Goal: Transaction & Acquisition: Purchase product/service

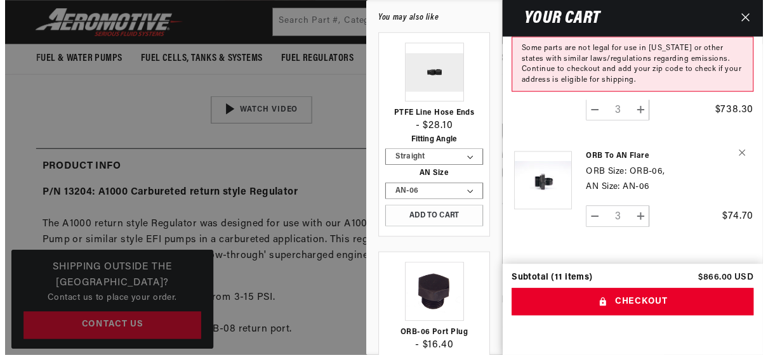
scroll to position [0, 661]
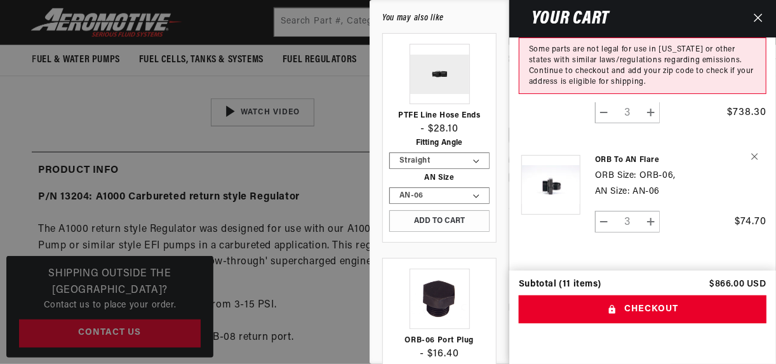
click at [757, 19] on icon "Close" at bounding box center [757, 17] width 9 height 9
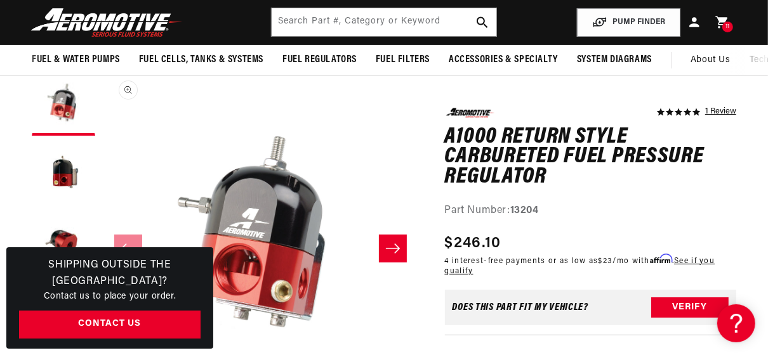
scroll to position [77, 0]
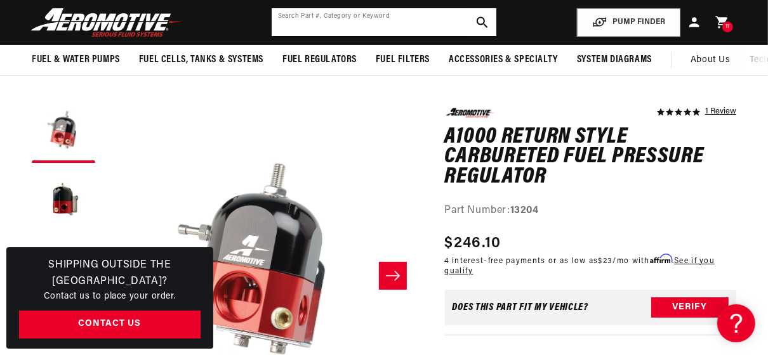
click at [340, 25] on input "text" at bounding box center [384, 22] width 225 height 28
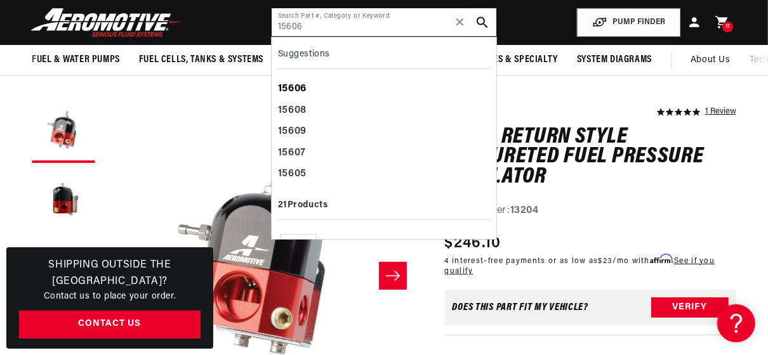
type input "15606"
click at [294, 89] on b "15606" at bounding box center [292, 89] width 29 height 10
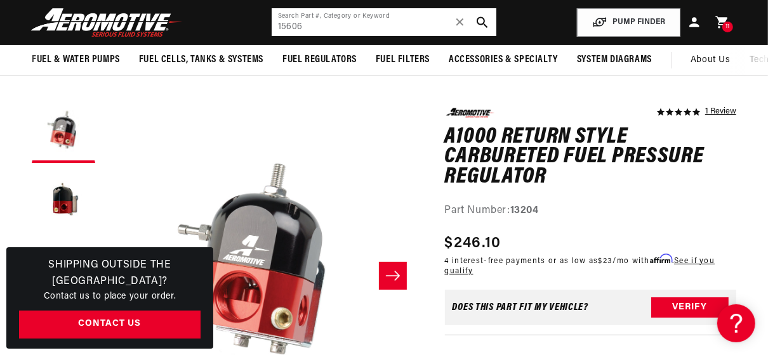
scroll to position [0, 1505]
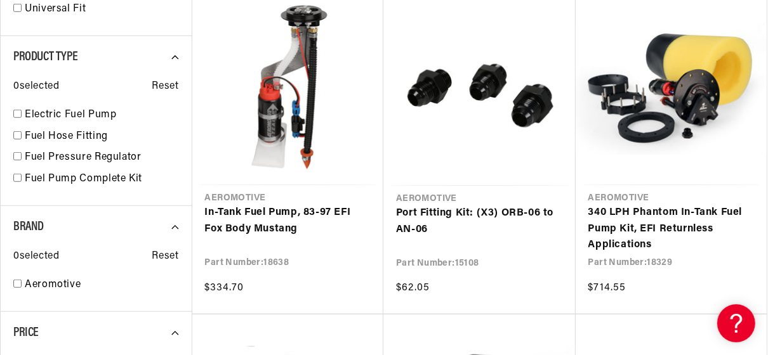
scroll to position [0, 1307]
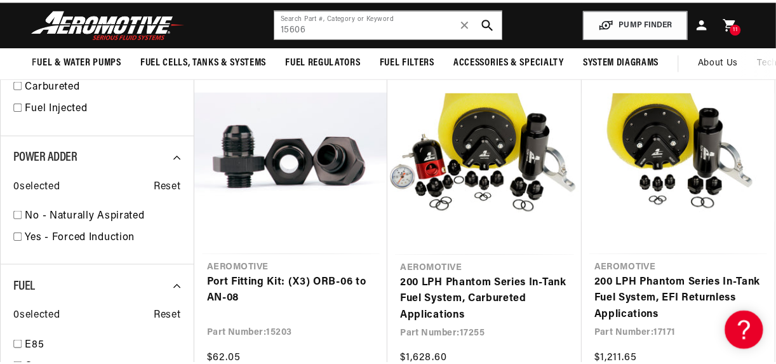
scroll to position [1066, 0]
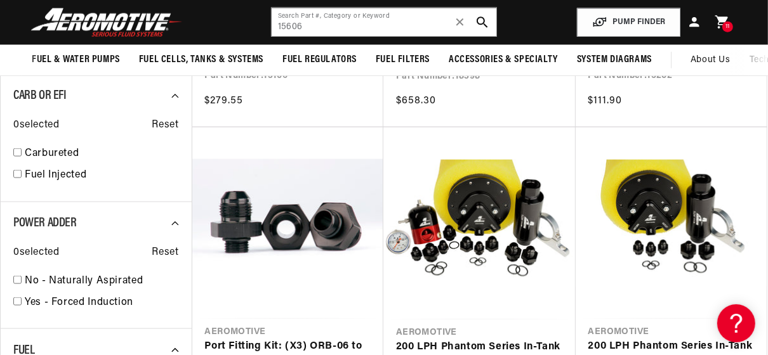
click at [722, 21] on icon at bounding box center [721, 22] width 13 height 13
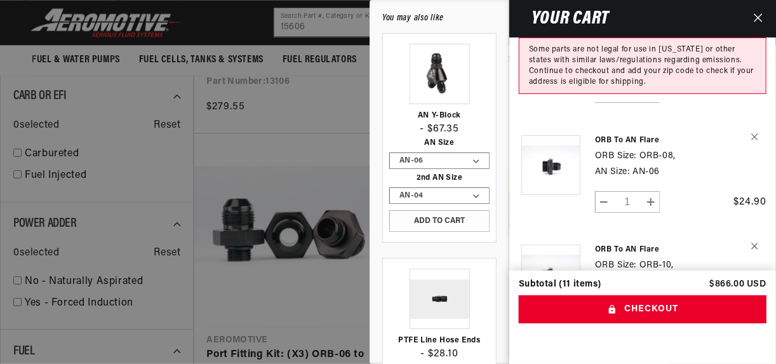
scroll to position [152, 0]
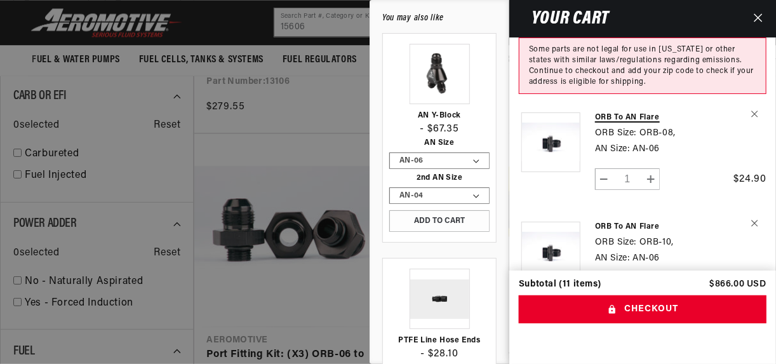
click at [625, 112] on link "ORB to AN Flare" at bounding box center [658, 117] width 126 height 10
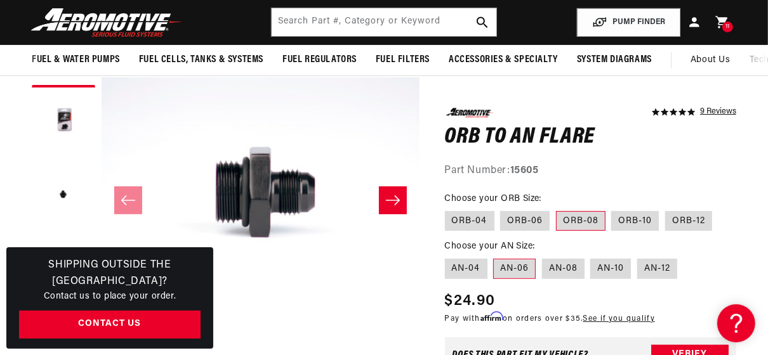
scroll to position [0, 1307]
click at [526, 222] on label "ORB-06" at bounding box center [525, 221] width 50 height 20
click at [501, 209] on input "ORB-06" at bounding box center [501, 208] width 1 height 1
radio input "true"
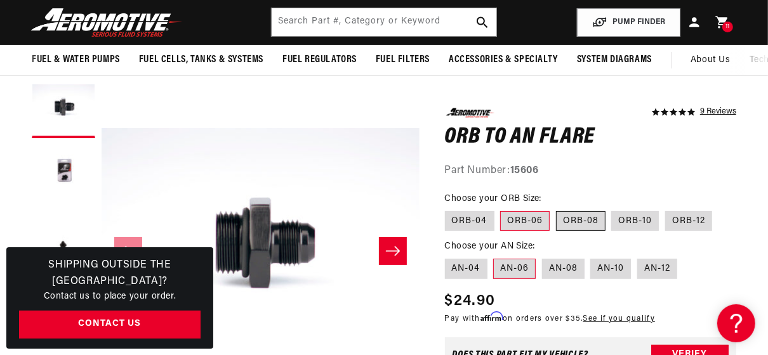
scroll to position [0, 1961]
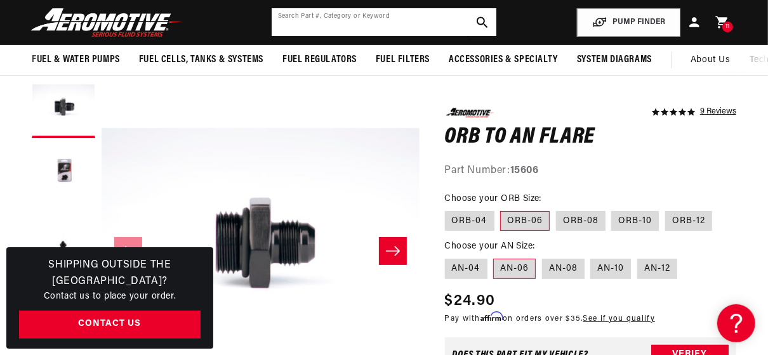
click at [383, 21] on input "text" at bounding box center [384, 22] width 225 height 28
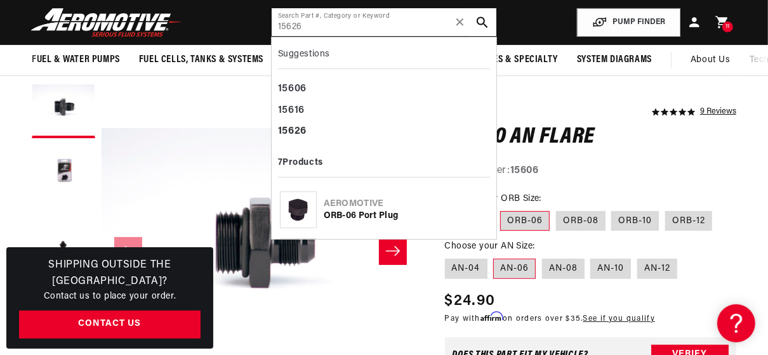
type input "15626"
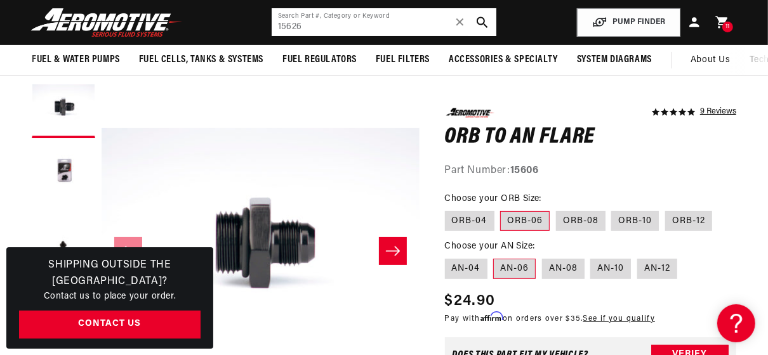
scroll to position [0, 354]
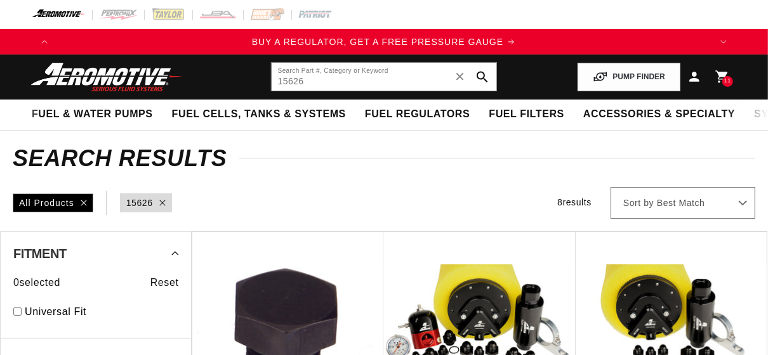
type input "15626"
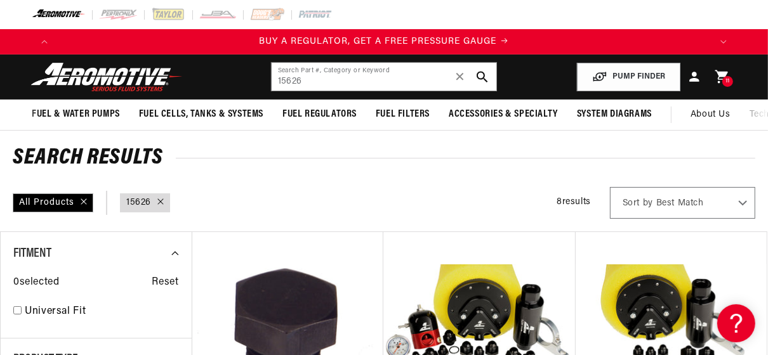
click at [722, 72] on icon at bounding box center [721, 76] width 13 height 13
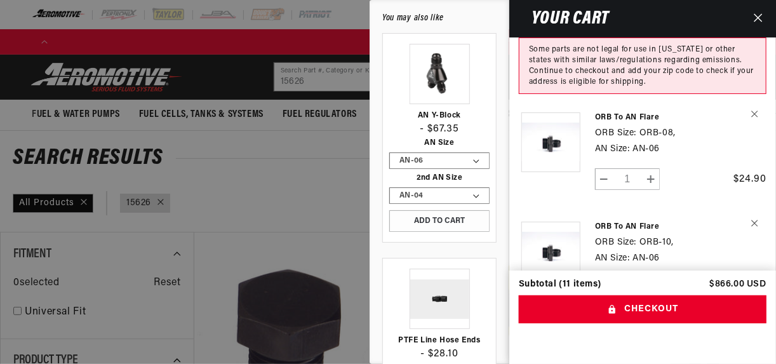
scroll to position [0, 661]
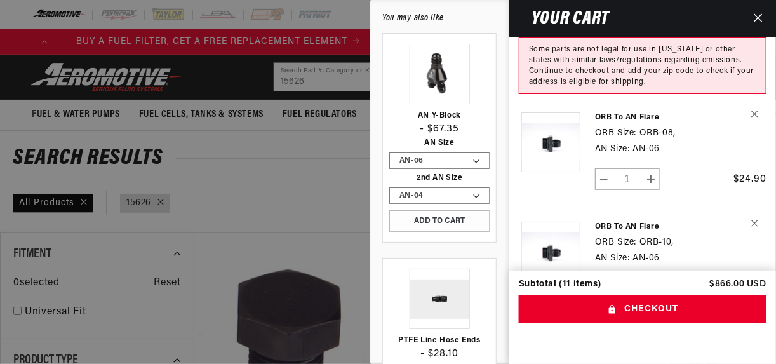
click at [652, 169] on button "Increase quantity for ORB to AN Flare" at bounding box center [650, 179] width 17 height 22
type input "2"
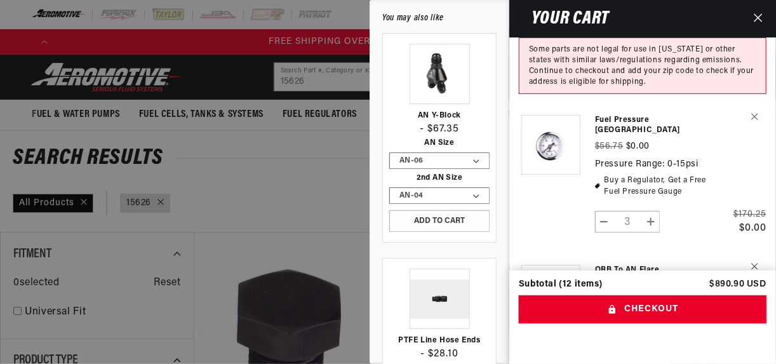
scroll to position [152, 0]
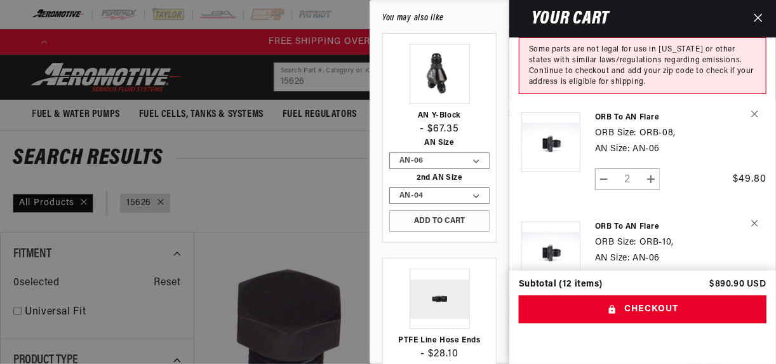
click at [652, 168] on button "Increase quantity for ORB to AN Flare" at bounding box center [650, 179] width 17 height 22
type input "3"
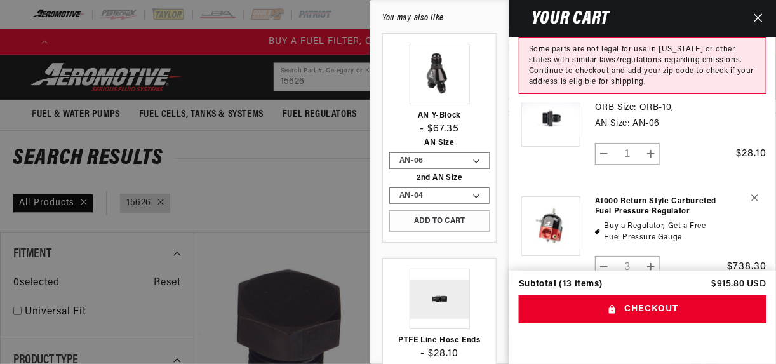
scroll to position [0, 661]
click at [651, 143] on button "Increase quantity for ORB to AN Flare" at bounding box center [650, 154] width 17 height 22
type input "2"
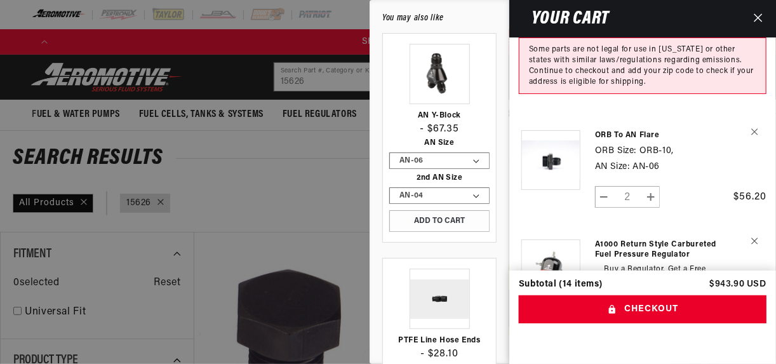
scroll to position [0, 1323]
click at [653, 186] on button "Increase quantity for ORB to AN Flare" at bounding box center [650, 197] width 17 height 22
type input "3"
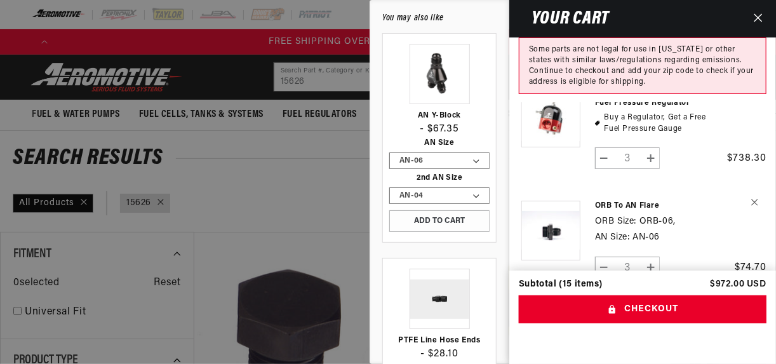
scroll to position [0, 0]
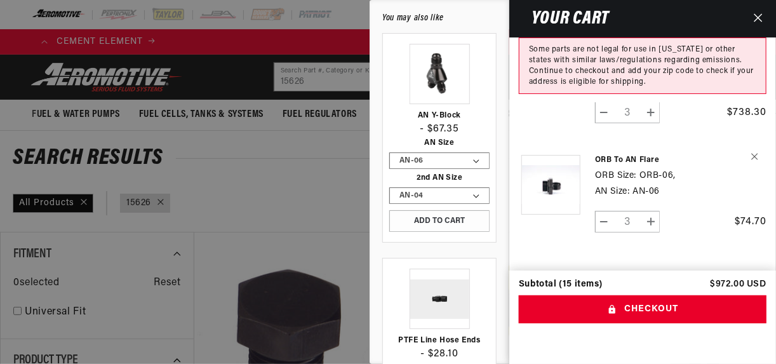
click at [651, 212] on button "Increase quantity for ORB to AN Flare" at bounding box center [650, 222] width 17 height 22
type input "4"
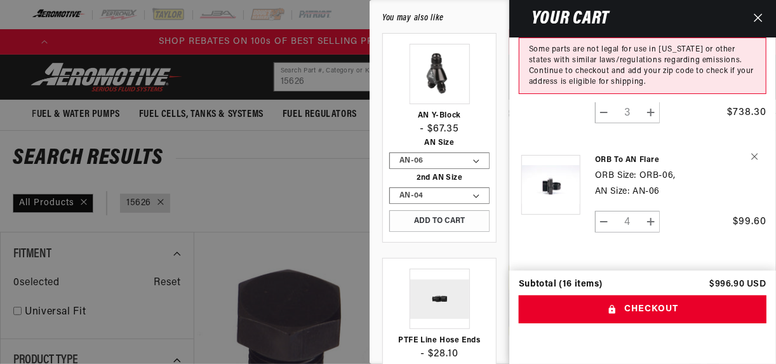
click at [651, 212] on button "Increase quantity for ORB to AN Flare" at bounding box center [650, 222] width 17 height 22
type input "5"
click at [651, 212] on button "Increase quantity for ORB to AN Flare" at bounding box center [650, 222] width 17 height 22
type input "6"
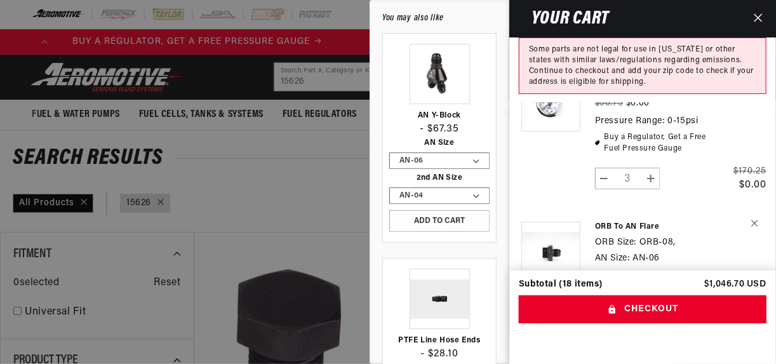
scroll to position [0, 589]
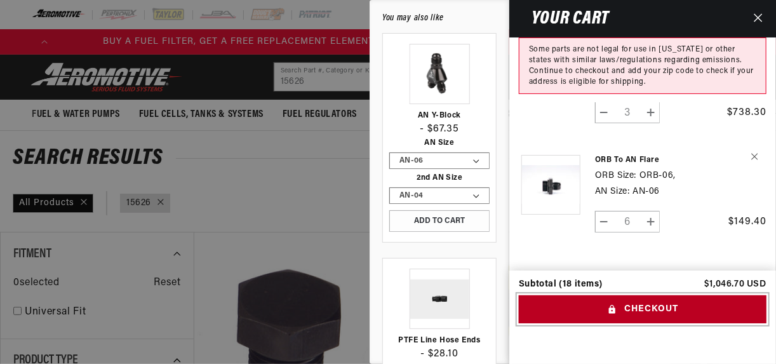
click at [656, 307] on button "Checkout" at bounding box center [643, 309] width 248 height 29
